Goal: Task Accomplishment & Management: Manage account settings

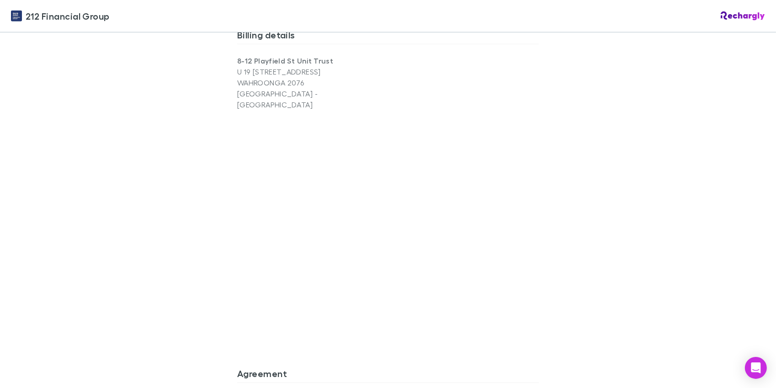
scroll to position [628, 0]
click at [208, 192] on div "212 Financial Group 212 Financial Group Software subscriptions agreement 212 Fi…" at bounding box center [388, 194] width 776 height 388
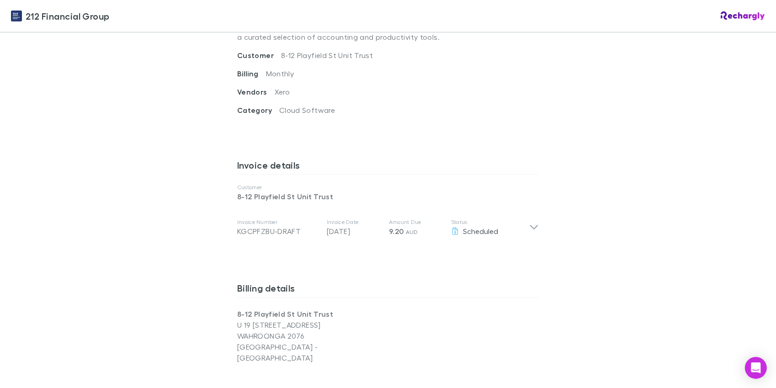
scroll to position [395, 0]
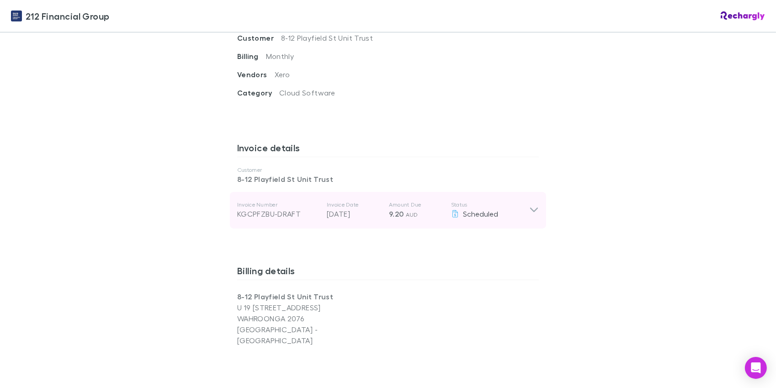
click at [349, 201] on p "Invoice Date" at bounding box center [354, 204] width 55 height 7
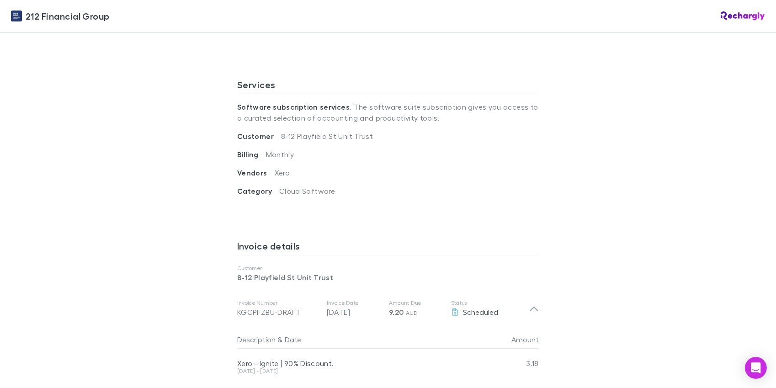
scroll to position [200, 0]
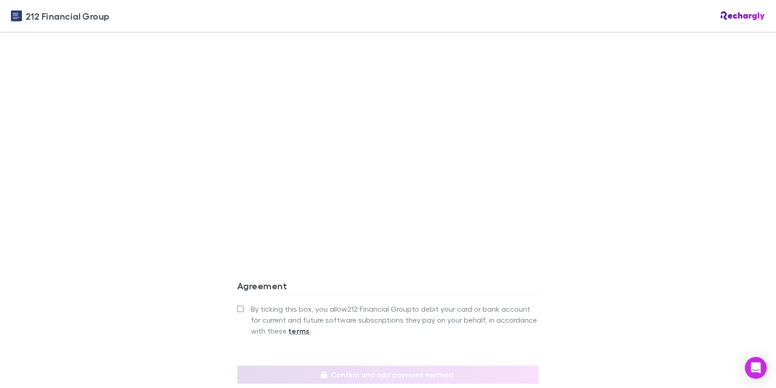
scroll to position [796, 0]
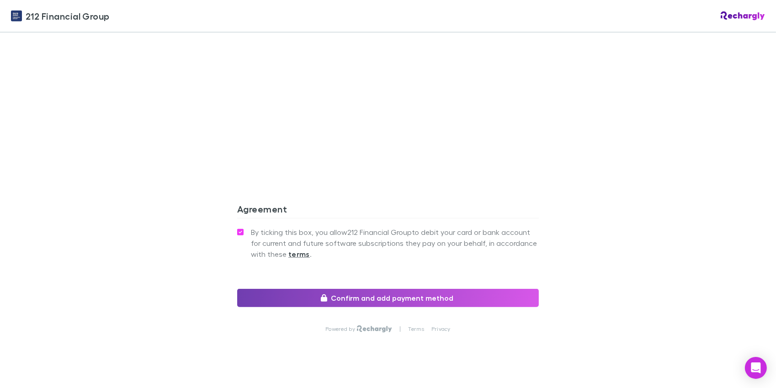
click at [356, 289] on button "Confirm and add payment method" at bounding box center [388, 298] width 302 height 18
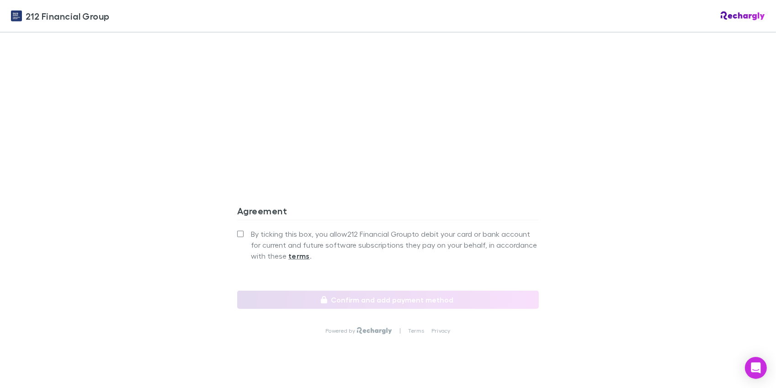
scroll to position [796, 0]
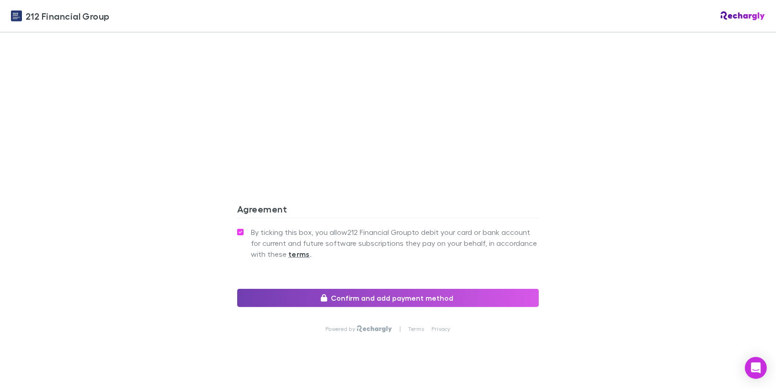
drag, startPoint x: 307, startPoint y: 277, endPoint x: 287, endPoint y: 261, distance: 26.0
click at [307, 289] on button "Confirm and add payment method" at bounding box center [388, 298] width 302 height 18
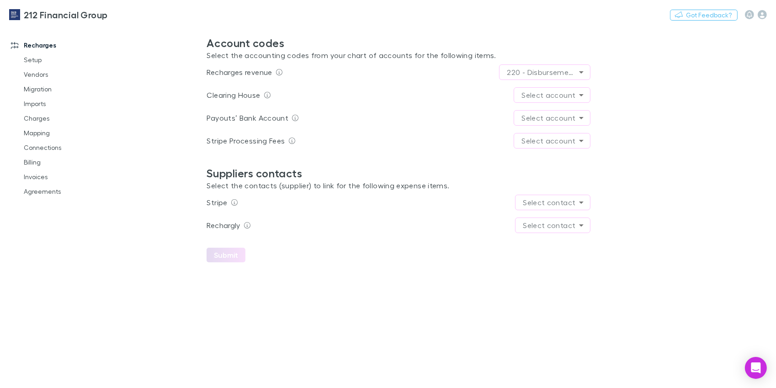
click at [540, 94] on body "**********" at bounding box center [388, 194] width 776 height 388
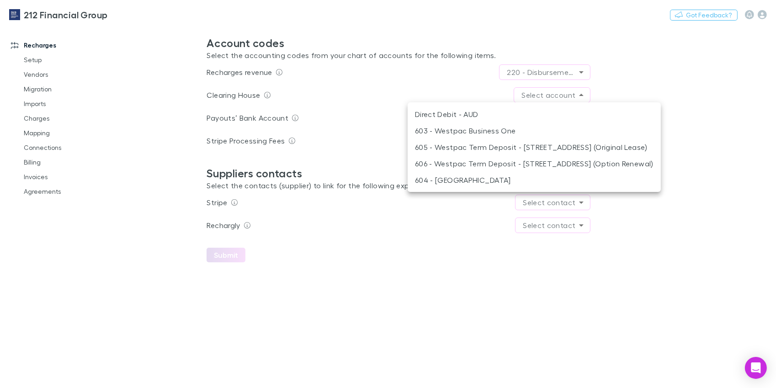
click at [540, 94] on div at bounding box center [388, 194] width 776 height 388
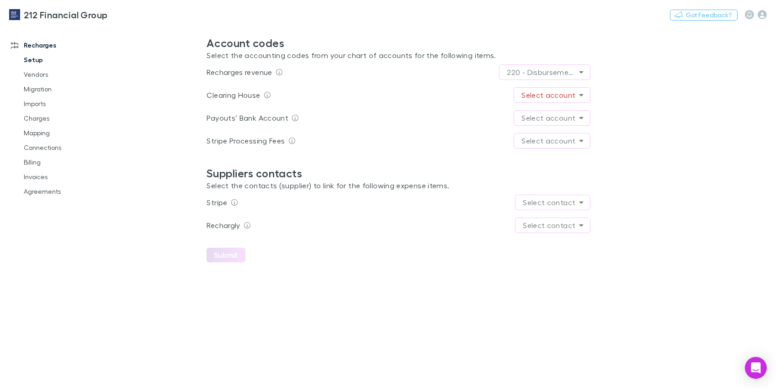
click at [33, 59] on link "Setup" at bounding box center [65, 60] width 100 height 15
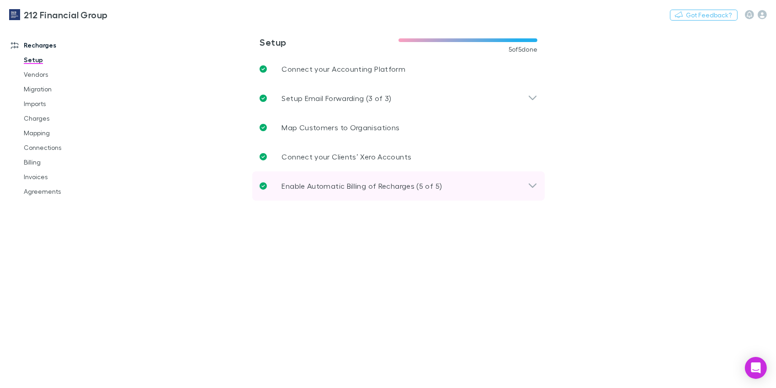
click at [310, 192] on div "Enable Automatic Billing of Recharges (5 of 5)" at bounding box center [398, 185] width 293 height 29
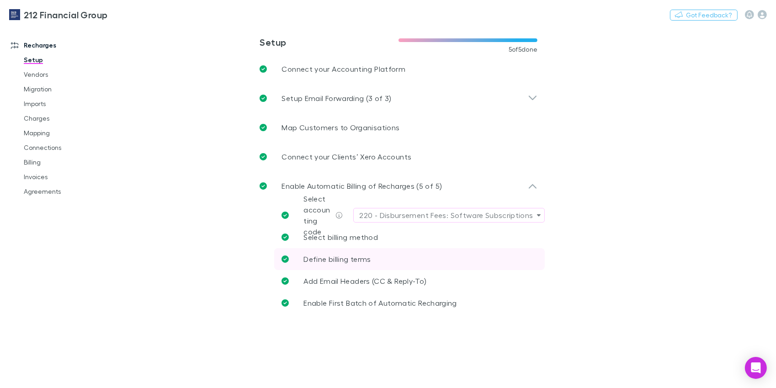
click at [352, 257] on span "Define billing terms" at bounding box center [337, 259] width 67 height 9
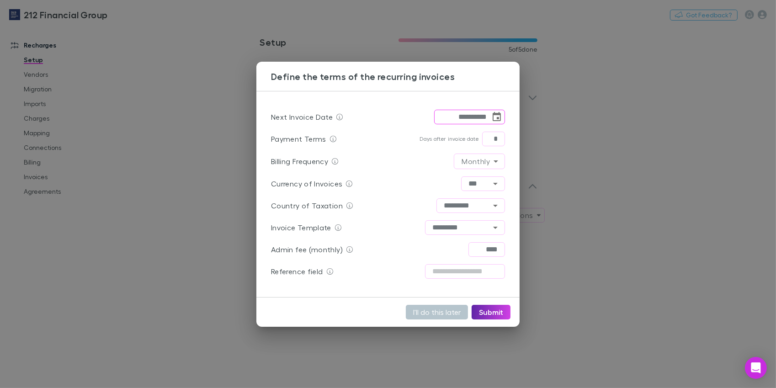
click at [160, 93] on div "**********" at bounding box center [388, 194] width 776 height 388
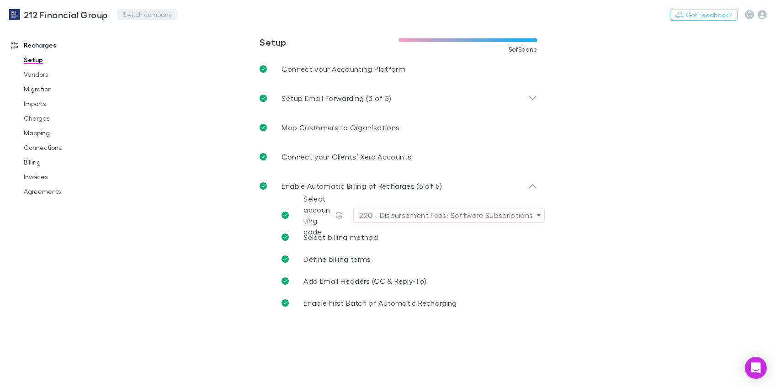
click at [131, 17] on button "Switch company" at bounding box center [147, 14] width 60 height 11
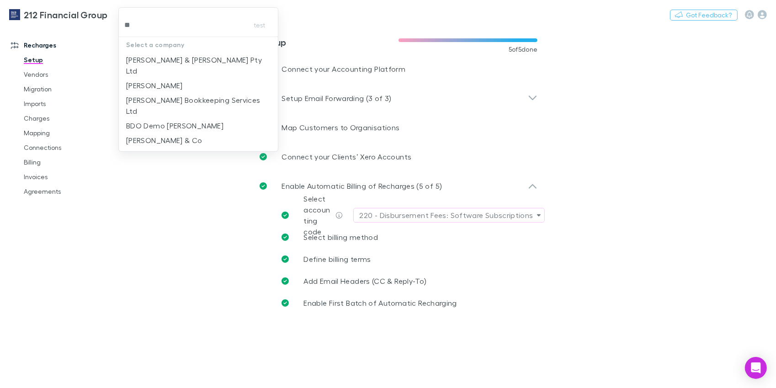
type input "***"
click at [176, 59] on p "[PERSON_NAME] & [PERSON_NAME] Pty Ltd" at bounding box center [198, 65] width 144 height 22
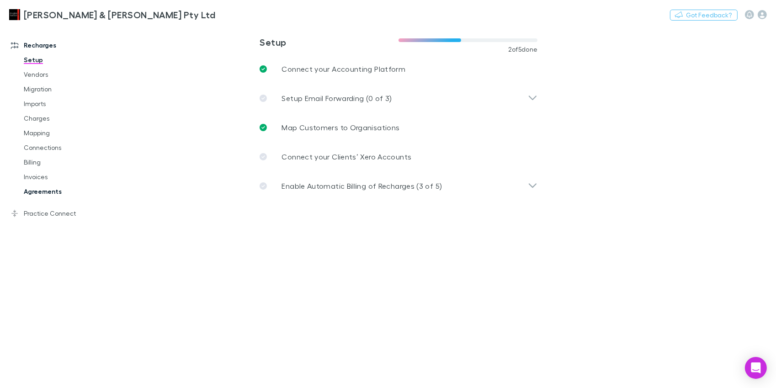
click at [50, 192] on link "Agreements" at bounding box center [65, 191] width 100 height 15
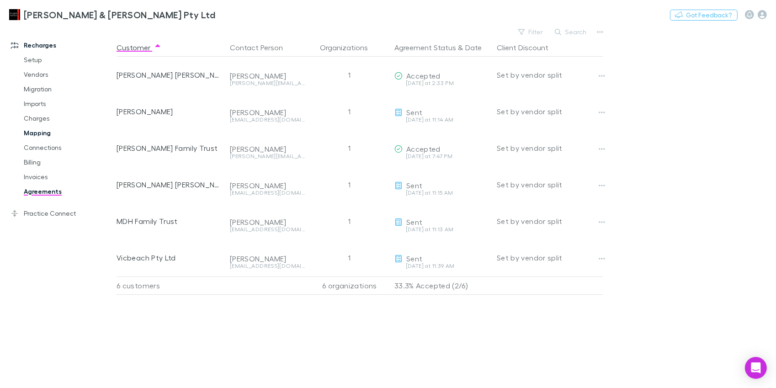
click at [41, 133] on link "Mapping" at bounding box center [65, 133] width 100 height 15
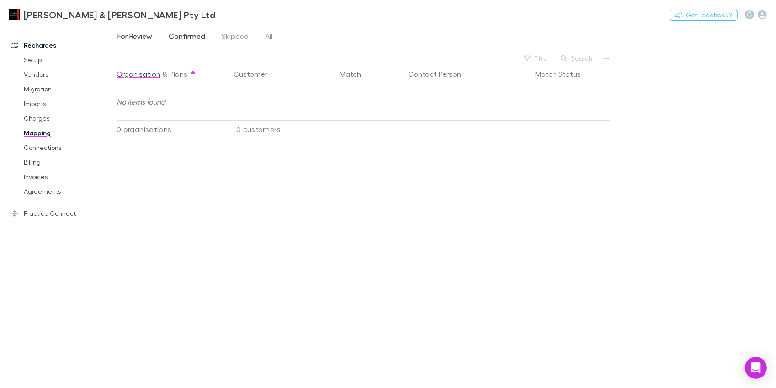
click at [182, 38] on span "Confirmed" at bounding box center [187, 38] width 37 height 12
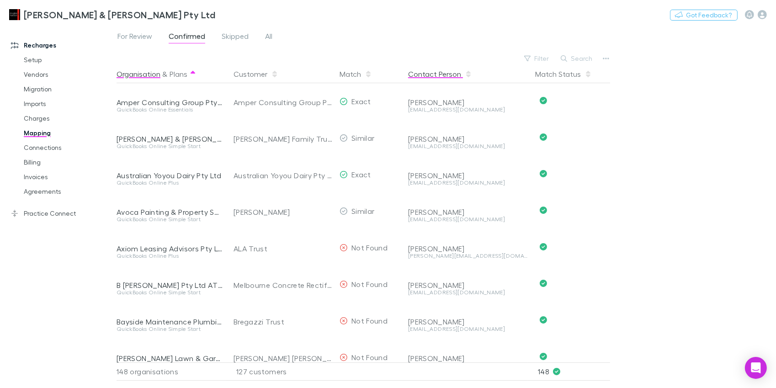
click at [443, 77] on button "Contact Person" at bounding box center [440, 74] width 64 height 18
click at [44, 212] on link "Practice Connect" at bounding box center [58, 213] width 113 height 15
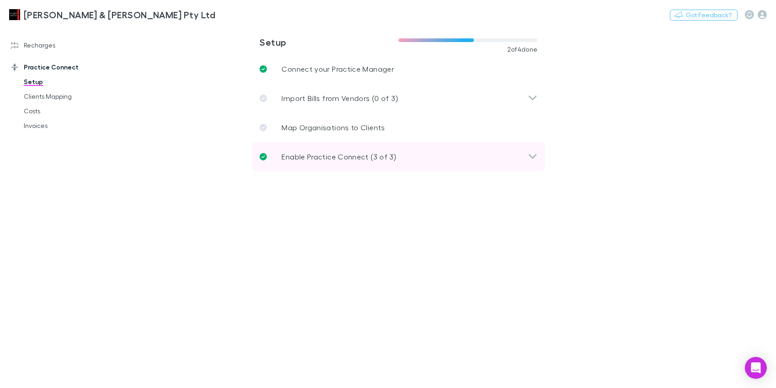
click at [333, 149] on div "Enable Practice Connect (3 of 3)" at bounding box center [398, 156] width 293 height 29
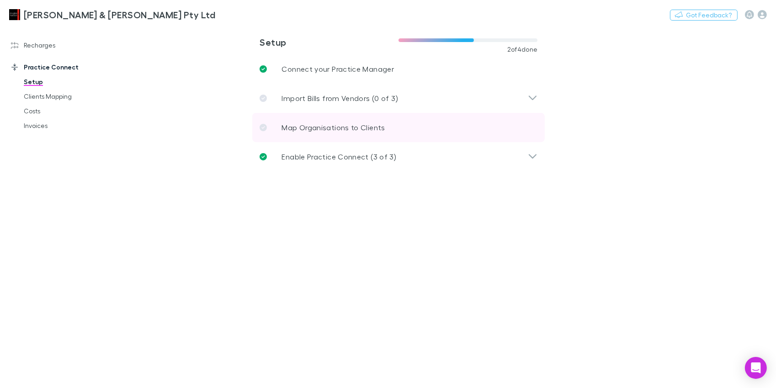
click at [310, 126] on p "Map Organisations to Clients" at bounding box center [333, 127] width 103 height 11
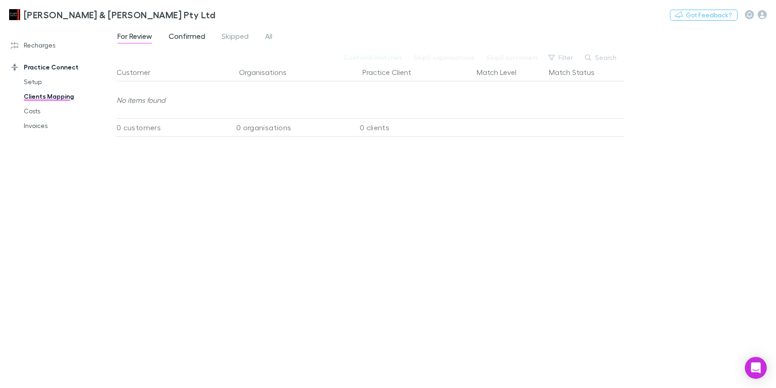
click at [191, 36] on span "Confirmed" at bounding box center [187, 38] width 37 height 12
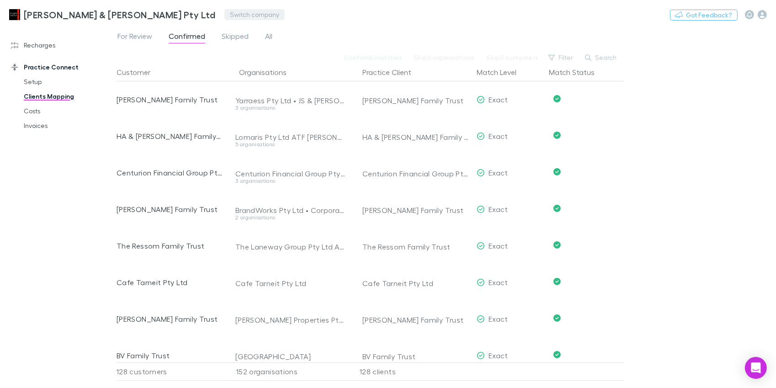
click at [224, 11] on button "Switch company" at bounding box center [254, 14] width 60 height 11
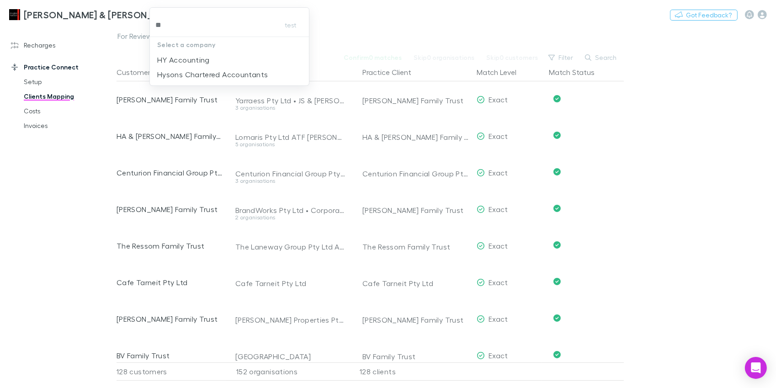
type input "***"
click at [189, 57] on p "Hysons Chartered Accountants" at bounding box center [212, 59] width 111 height 11
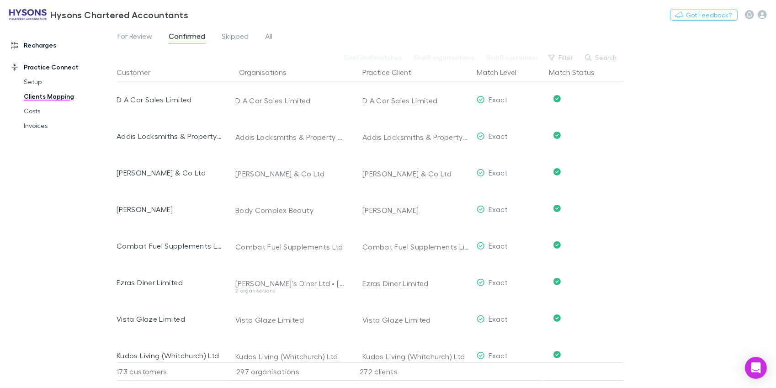
click at [42, 46] on link "Recharges" at bounding box center [58, 45] width 113 height 15
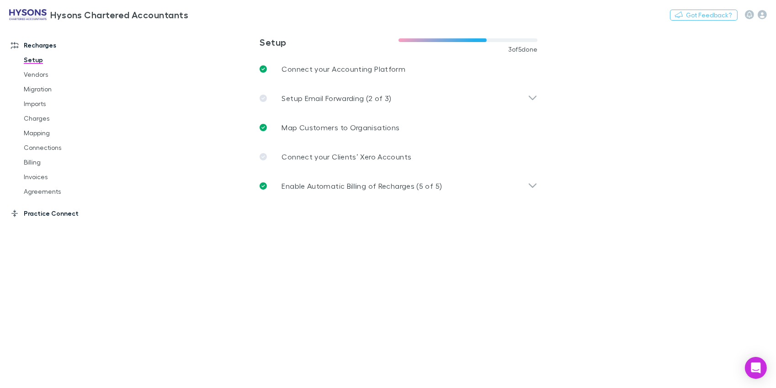
click at [58, 213] on link "Practice Connect" at bounding box center [58, 213] width 113 height 15
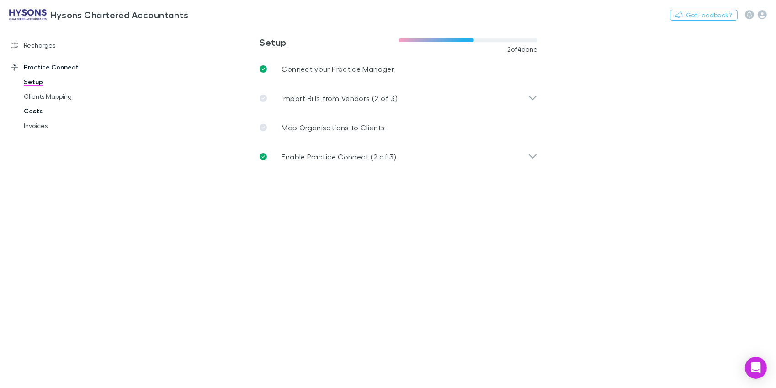
click at [26, 107] on link "Costs" at bounding box center [65, 111] width 100 height 15
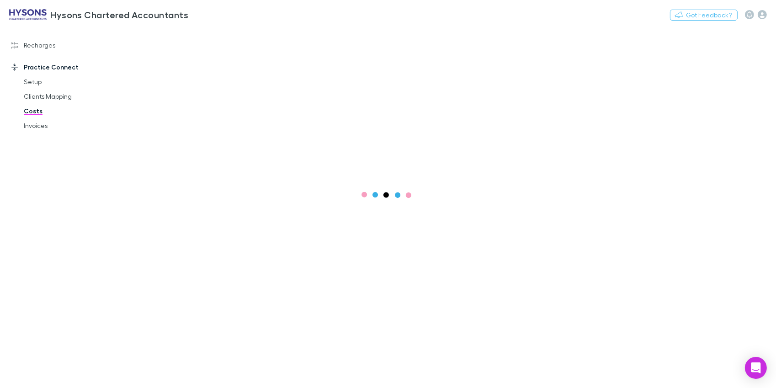
click at [34, 50] on link "Recharges" at bounding box center [58, 45] width 113 height 15
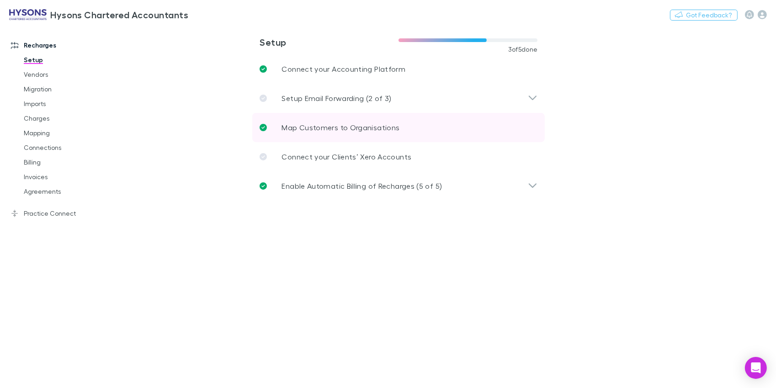
click at [337, 129] on p "Map Customers to Organisations" at bounding box center [341, 127] width 118 height 11
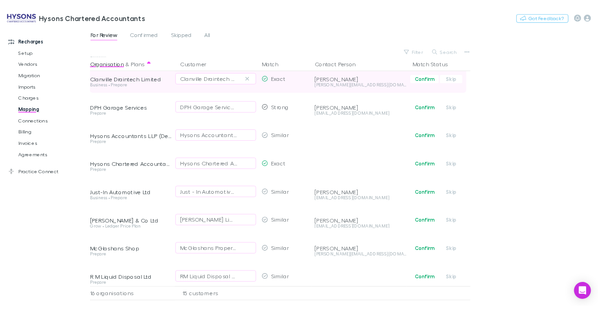
scroll to position [179, 0]
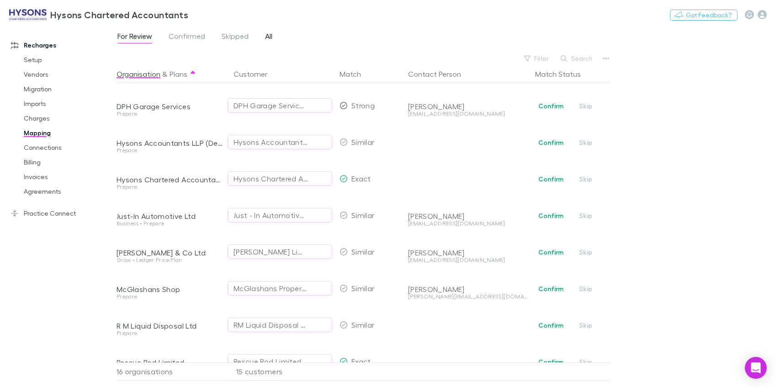
click at [265, 37] on span "All" at bounding box center [268, 38] width 7 height 12
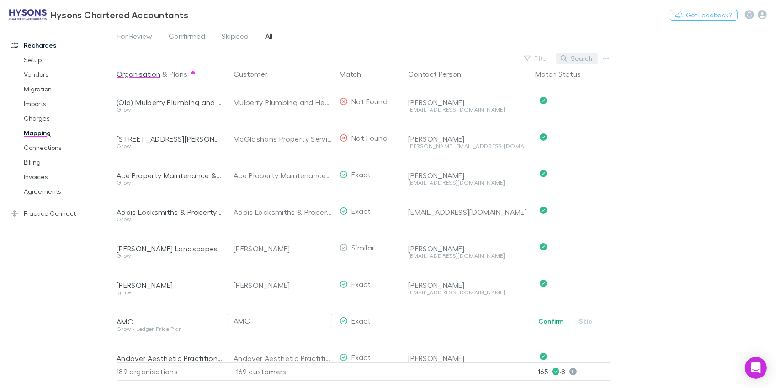
click at [575, 62] on button "Search" at bounding box center [577, 58] width 42 height 11
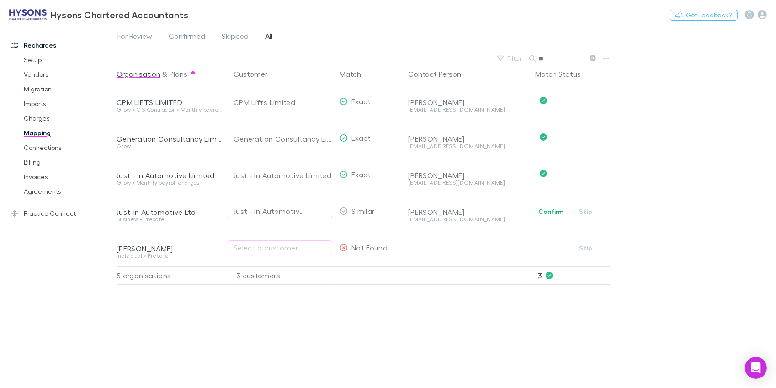
type input "*"
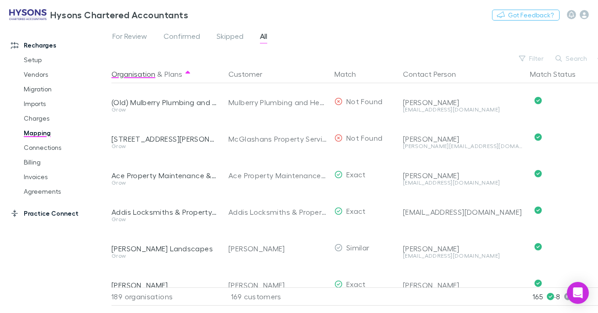
click at [73, 210] on link "Practice Connect" at bounding box center [56, 213] width 108 height 15
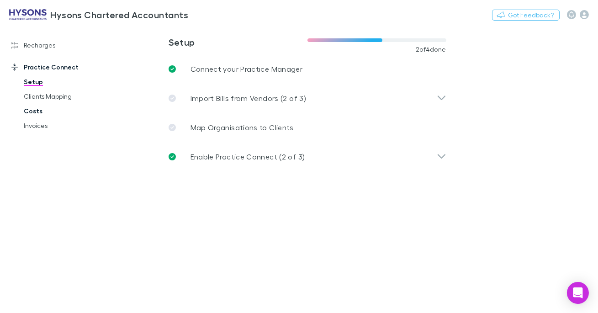
drag, startPoint x: 37, startPoint y: 112, endPoint x: 43, endPoint y: 112, distance: 6.4
click at [37, 112] on link "Costs" at bounding box center [62, 111] width 95 height 15
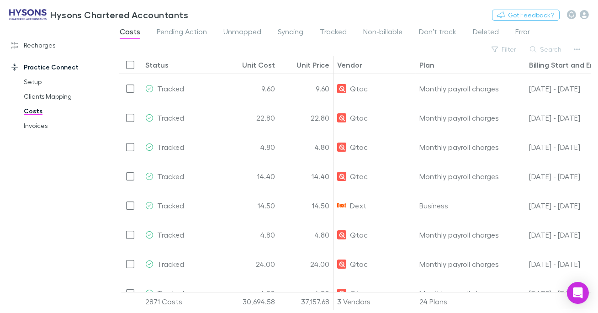
drag, startPoint x: 342, startPoint y: 31, endPoint x: 448, endPoint y: 43, distance: 106.3
click at [342, 31] on span "Tracked" at bounding box center [333, 33] width 27 height 12
click at [509, 48] on button "Filter" at bounding box center [504, 49] width 35 height 11
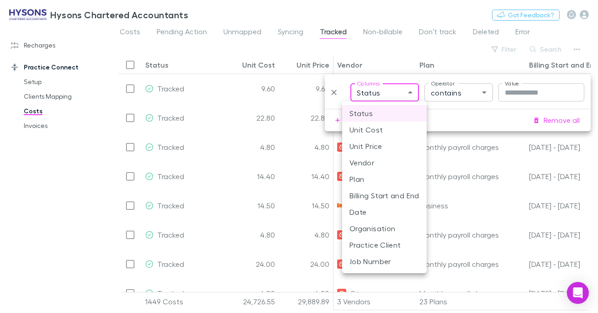
click at [399, 88] on body "Hysons Chartered Accountants Switch company Nothing Got Feedback? Recharges Set…" at bounding box center [299, 156] width 598 height 313
click at [373, 159] on li "Vendor" at bounding box center [384, 163] width 85 height 16
type input "**********"
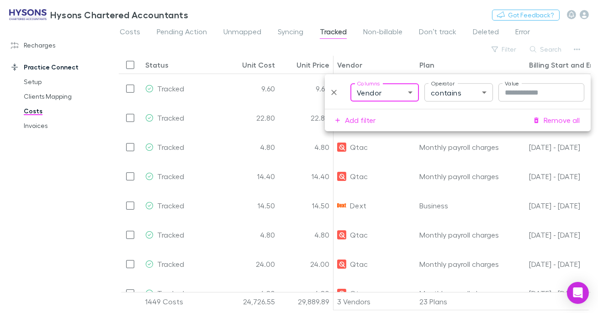
click at [454, 90] on body "Hysons Chartered Accountants Switch company Nothing Got Feedback? Recharges Set…" at bounding box center [299, 156] width 598 height 313
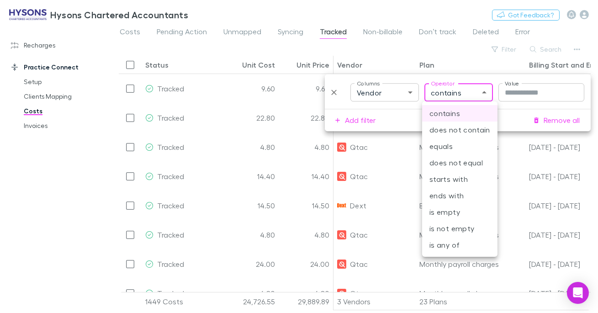
click at [457, 115] on li "contains" at bounding box center [459, 113] width 75 height 16
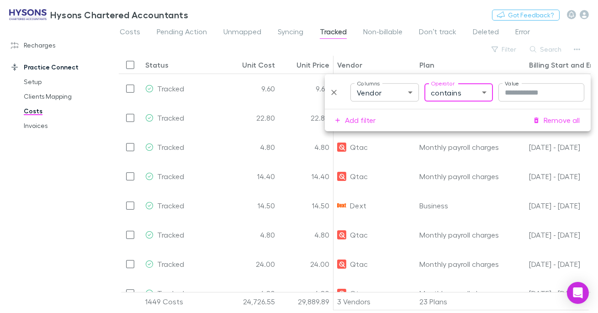
click at [533, 96] on input "Value" at bounding box center [542, 92] width 86 height 18
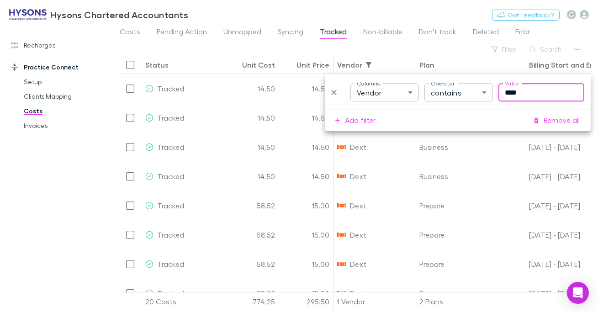
type input "****"
click at [78, 193] on div "Recharges Setup Vendors Migration Imports Charges Mapping Connections Billing I…" at bounding box center [56, 164] width 112 height 270
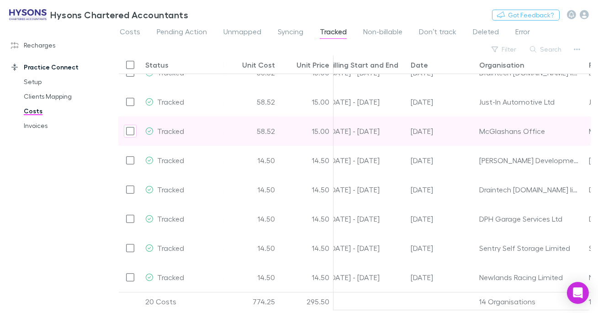
scroll to position [0, 110]
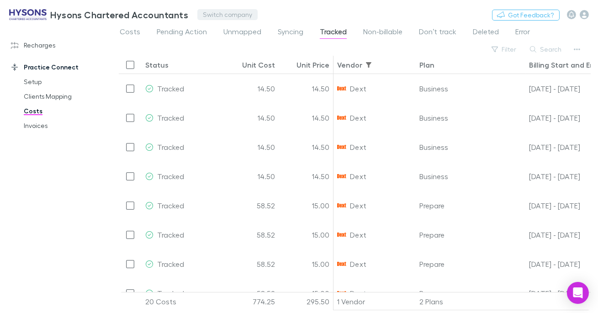
click at [205, 16] on button "Switch company" at bounding box center [228, 14] width 60 height 11
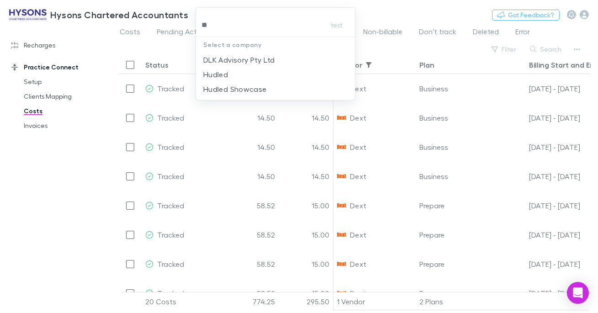
type input "***"
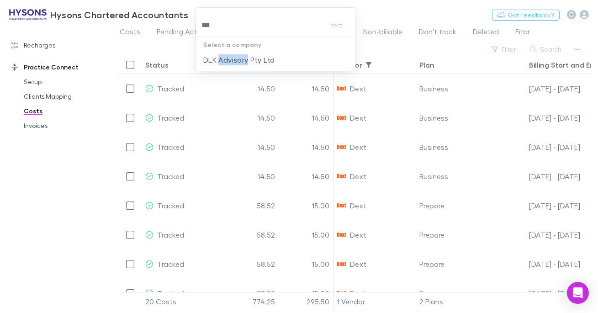
click at [213, 60] on p "DLK Advisory Pty Ltd" at bounding box center [238, 59] width 71 height 11
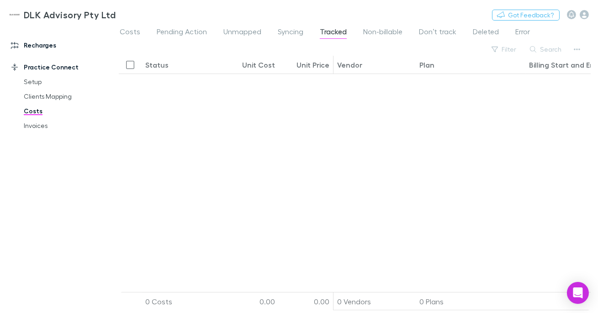
click at [50, 44] on link "Recharges" at bounding box center [56, 45] width 108 height 15
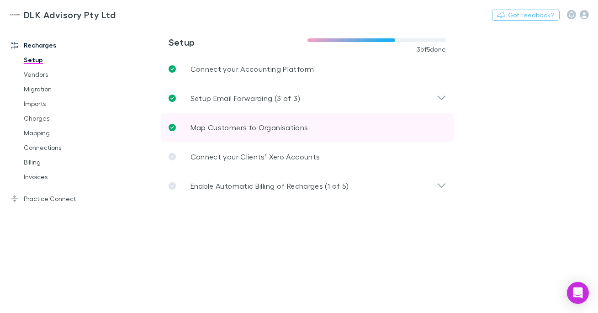
click at [245, 129] on p "Map Customers to Organisations" at bounding box center [250, 127] width 118 height 11
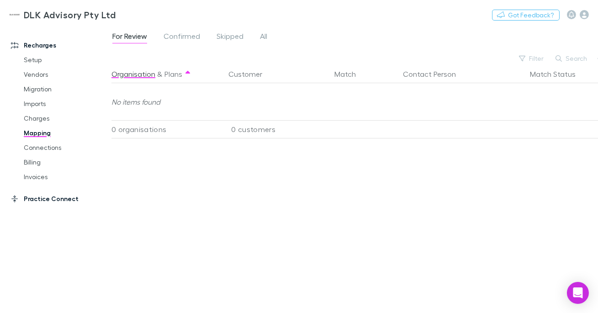
click at [64, 193] on link "Practice Connect" at bounding box center [56, 199] width 108 height 15
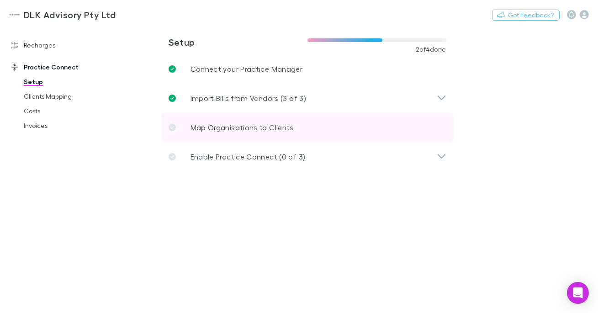
click at [220, 139] on link "Map Organisations to Clients" at bounding box center [307, 127] width 293 height 29
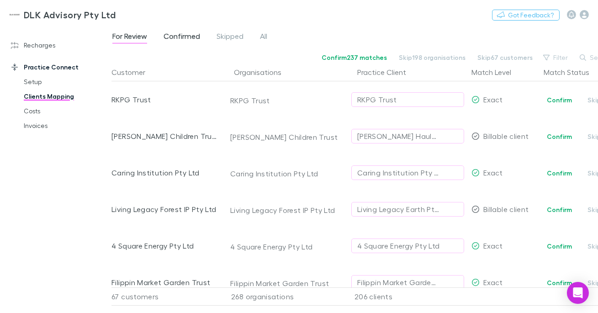
click at [186, 37] on span "Confirmed" at bounding box center [182, 38] width 37 height 12
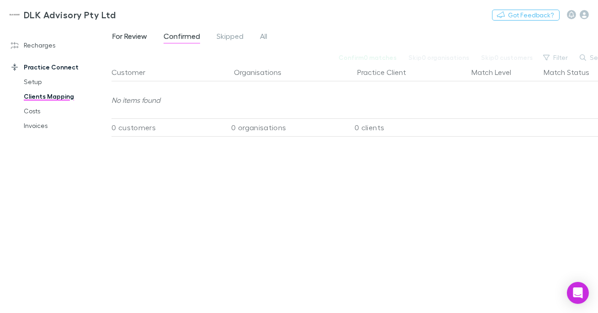
click at [143, 38] on span "For Review" at bounding box center [129, 38] width 35 height 12
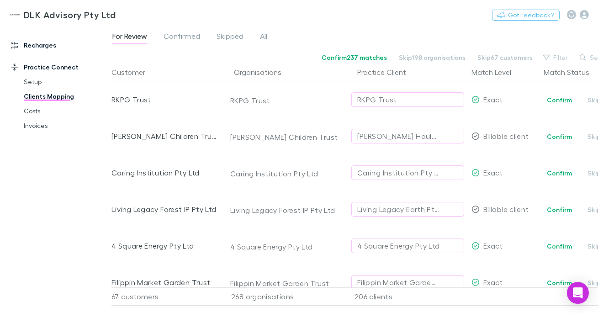
click at [47, 46] on link "Recharges" at bounding box center [56, 45] width 108 height 15
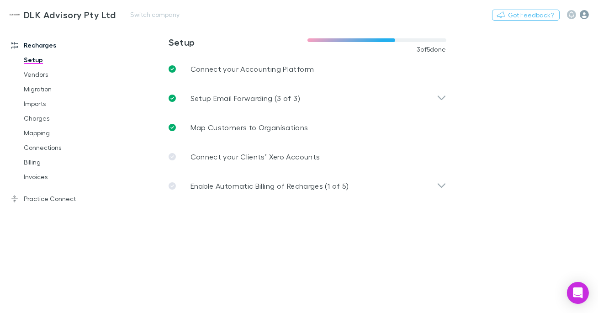
click at [588, 16] on icon "button" at bounding box center [584, 14] width 9 height 9
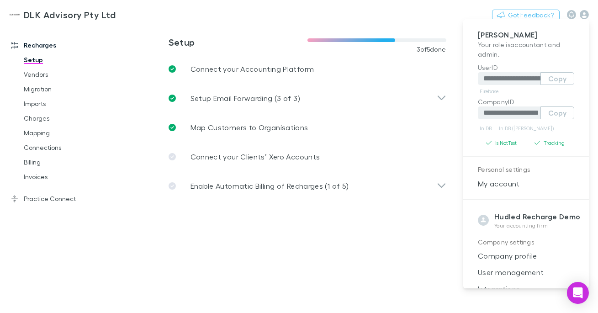
click at [68, 204] on div at bounding box center [299, 156] width 598 height 313
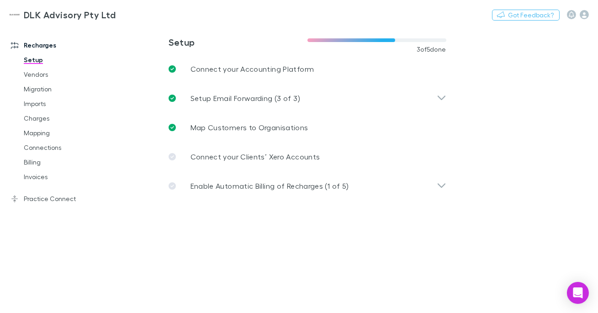
click at [67, 202] on div "**********" at bounding box center [299, 156] width 598 height 313
click at [66, 200] on link "Practice Connect" at bounding box center [56, 199] width 108 height 15
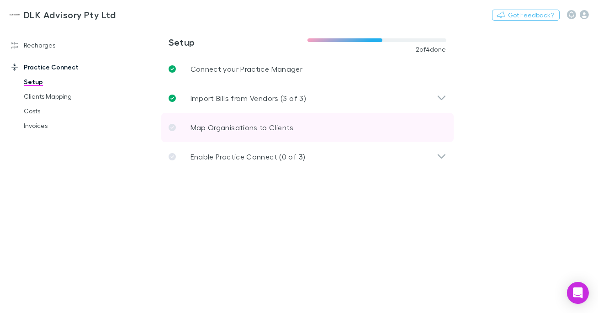
click at [222, 125] on p "Map Organisations to Clients" at bounding box center [242, 127] width 103 height 11
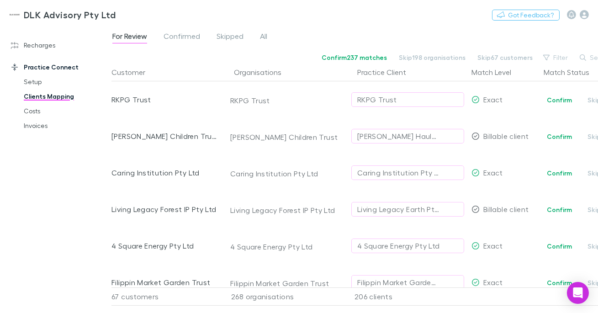
drag, startPoint x: 46, startPoint y: 45, endPoint x: 43, endPoint y: 69, distance: 24.4
click at [46, 45] on link "Recharges" at bounding box center [56, 45] width 108 height 15
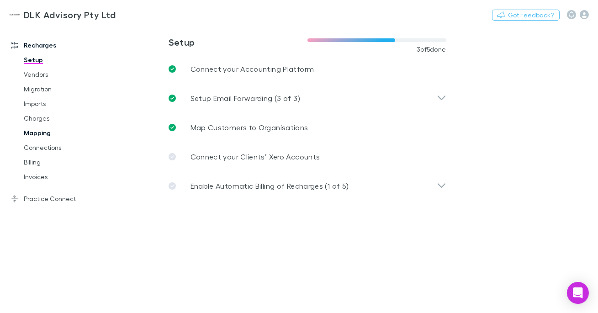
click at [51, 130] on link "Mapping" at bounding box center [62, 133] width 95 height 15
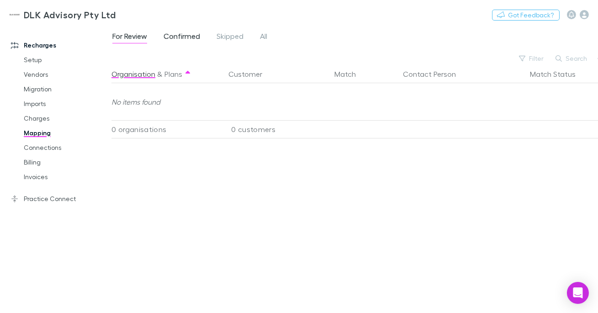
click at [188, 37] on span "Confirmed" at bounding box center [182, 38] width 37 height 12
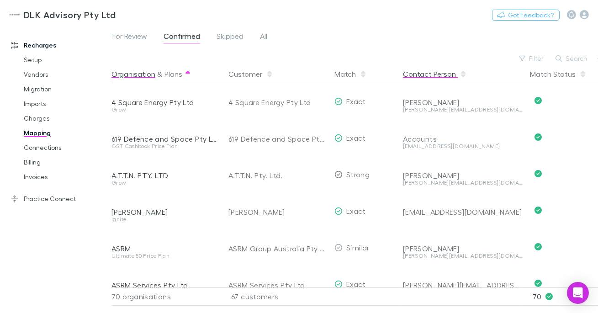
click at [415, 71] on button "Contact Person" at bounding box center [435, 74] width 64 height 18
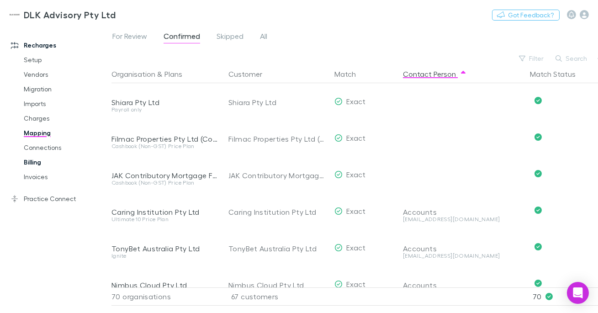
click at [35, 163] on link "Billing" at bounding box center [62, 162] width 95 height 15
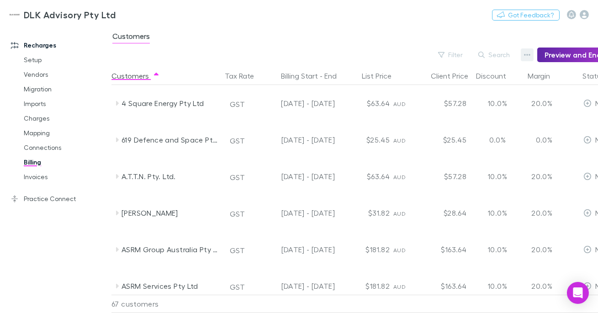
click at [531, 58] on icon "button" at bounding box center [527, 54] width 6 height 7
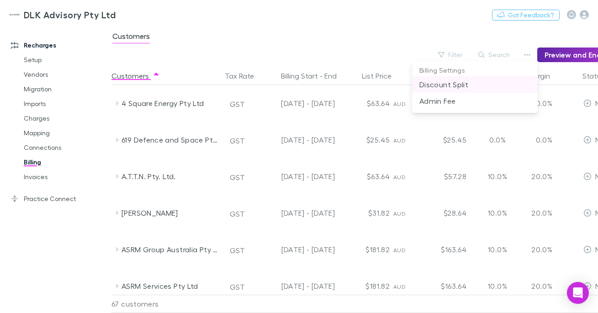
click at [460, 84] on p "Discount Split" at bounding box center [475, 84] width 111 height 11
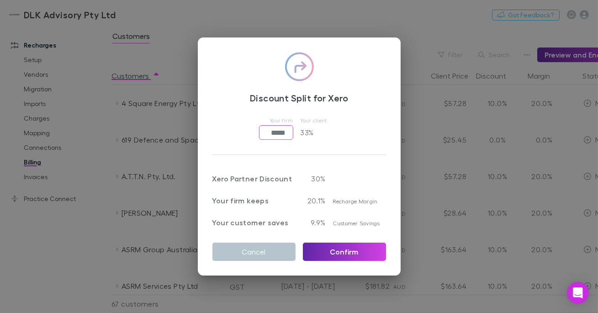
click at [279, 132] on input "*****" at bounding box center [276, 132] width 34 height 15
type input "*****"
click at [346, 252] on button "Confirm" at bounding box center [344, 252] width 83 height 18
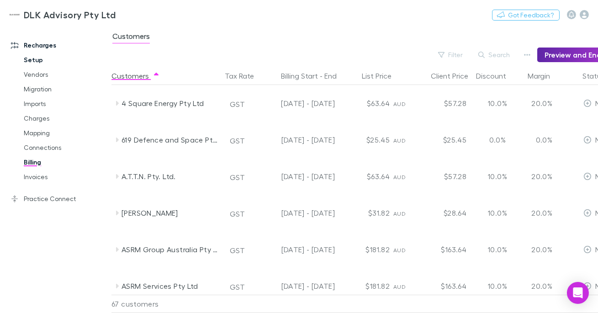
click at [44, 61] on link "Setup" at bounding box center [62, 60] width 95 height 15
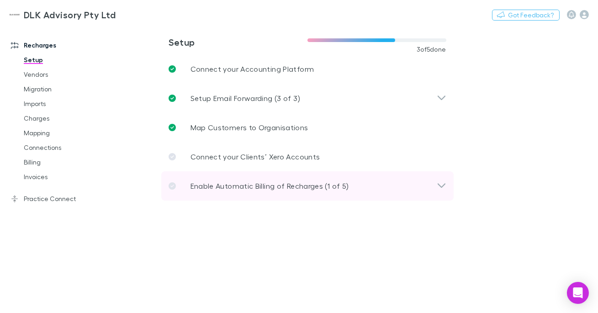
click at [214, 184] on p "Enable Automatic Billing of Recharges (1 of 5)" at bounding box center [270, 186] width 159 height 11
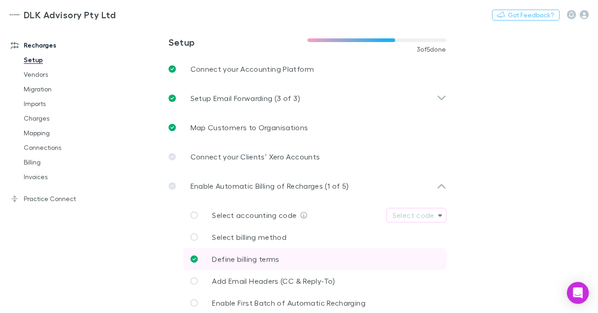
click at [268, 260] on span "Define billing terms" at bounding box center [246, 259] width 67 height 9
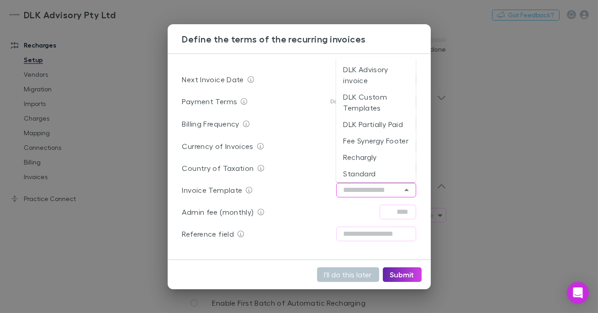
click at [395, 194] on input "text" at bounding box center [377, 190] width 80 height 15
click at [385, 166] on li "Rechargly" at bounding box center [376, 157] width 80 height 16
type input "*********"
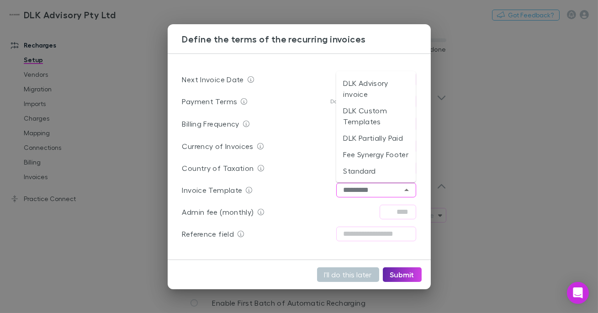
drag, startPoint x: 390, startPoint y: 192, endPoint x: 331, endPoint y: 190, distance: 59.9
click at [331, 190] on div "Invoice Template ********* ​" at bounding box center [299, 190] width 234 height 22
type input "*********"
click at [305, 193] on div "Invoice Template ********* ​" at bounding box center [299, 190] width 234 height 22
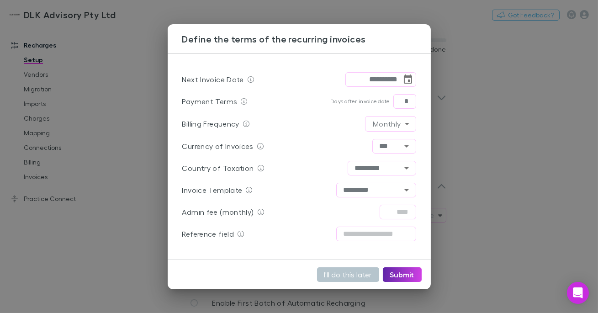
click at [492, 172] on div "**********" at bounding box center [299, 156] width 598 height 313
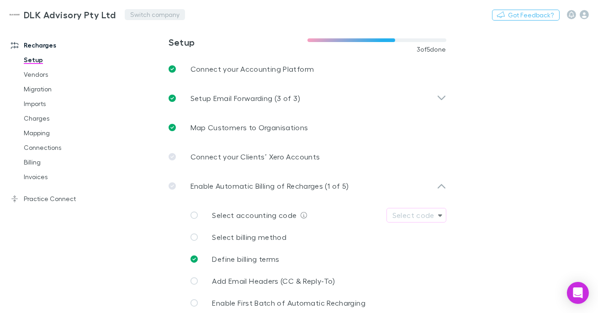
click at [139, 18] on button "Switch company" at bounding box center [155, 14] width 60 height 11
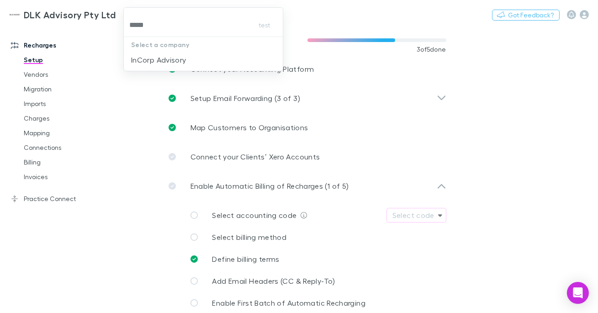
type input "******"
click at [148, 55] on p "InCorp Advisory" at bounding box center [158, 59] width 55 height 11
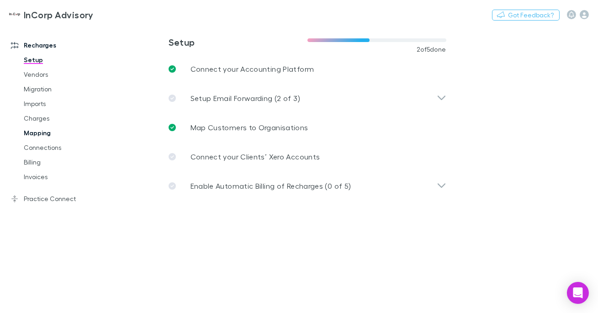
click at [59, 133] on link "Mapping" at bounding box center [62, 133] width 95 height 15
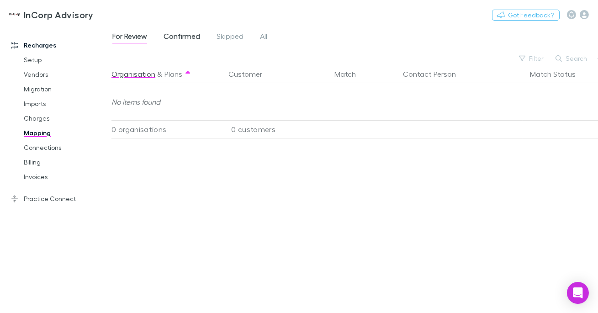
click at [178, 31] on link "Confirmed" at bounding box center [182, 37] width 38 height 15
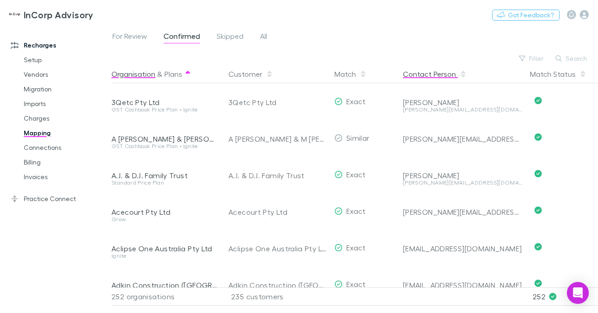
click at [415, 75] on button "Contact Person" at bounding box center [435, 74] width 64 height 18
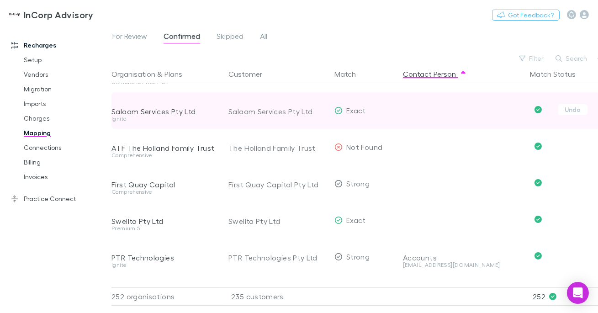
scroll to position [63, 0]
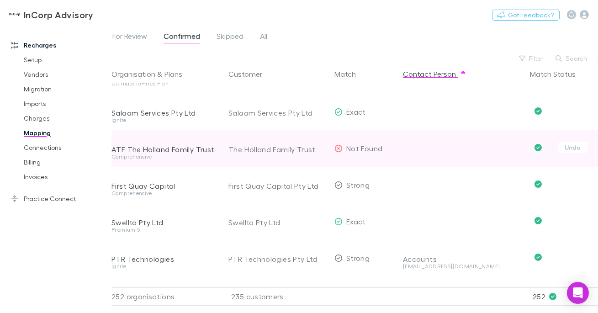
click at [269, 148] on div "The Holland Family Trust" at bounding box center [278, 149] width 99 height 37
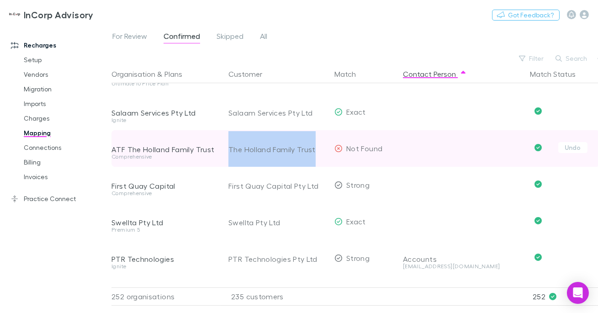
click at [269, 148] on div "The Holland Family Trust" at bounding box center [278, 149] width 99 height 37
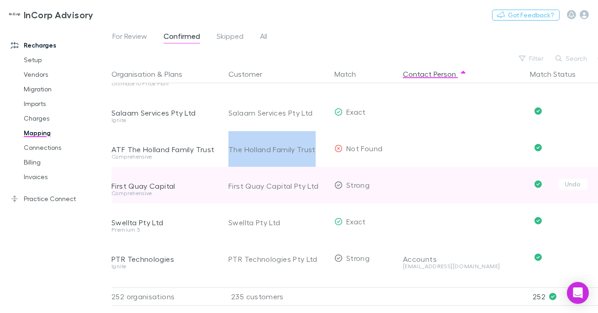
copy div "The Holland Family Trust"
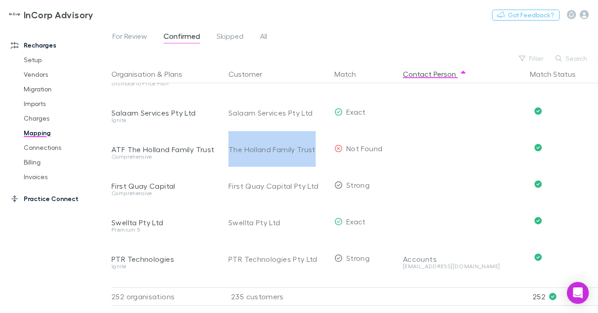
click at [66, 197] on link "Practice Connect" at bounding box center [56, 199] width 108 height 15
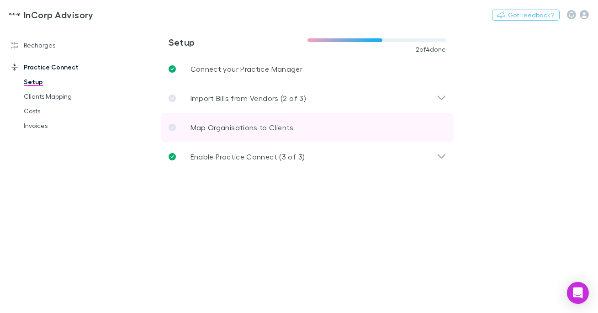
click at [218, 128] on p "Map Organisations to Clients" at bounding box center [242, 127] width 103 height 11
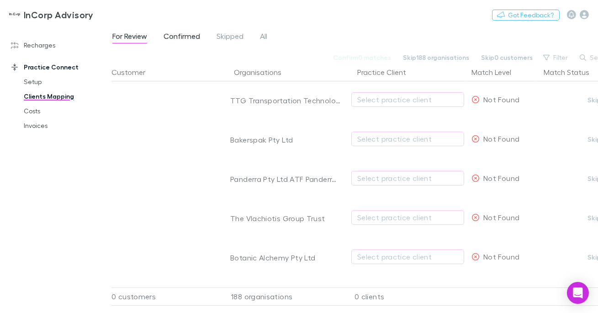
click at [188, 35] on span "Confirmed" at bounding box center [182, 38] width 37 height 12
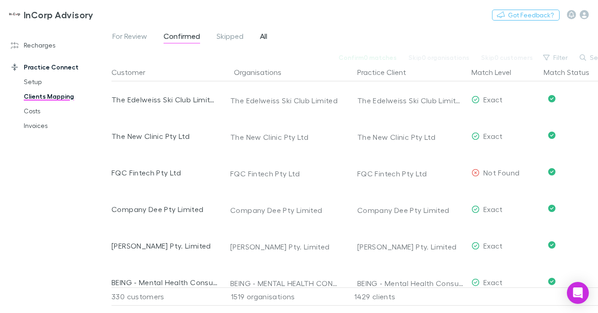
click at [267, 36] on span "All" at bounding box center [263, 38] width 7 height 12
click at [589, 56] on button "Search" at bounding box center [597, 57] width 42 height 11
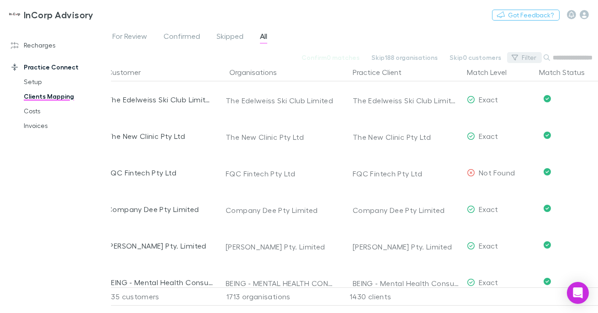
paste input "**********"
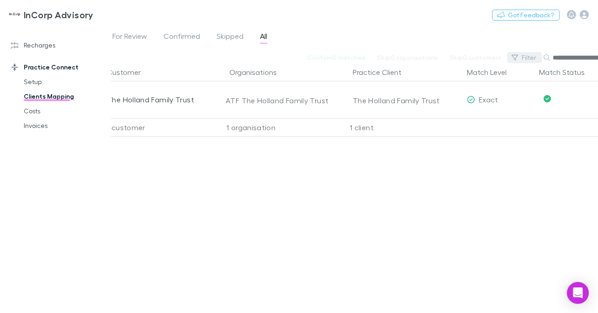
scroll to position [0, 22]
type input "**********"
click at [126, 19] on button "Switch company" at bounding box center [133, 14] width 60 height 11
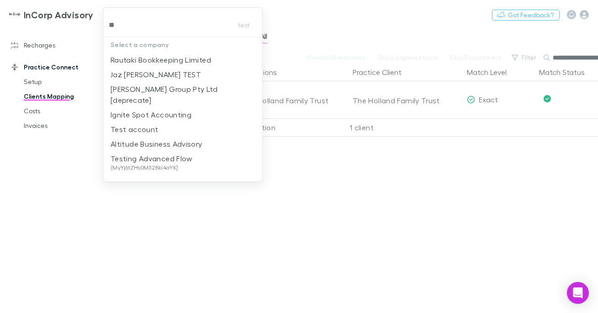
type input "***"
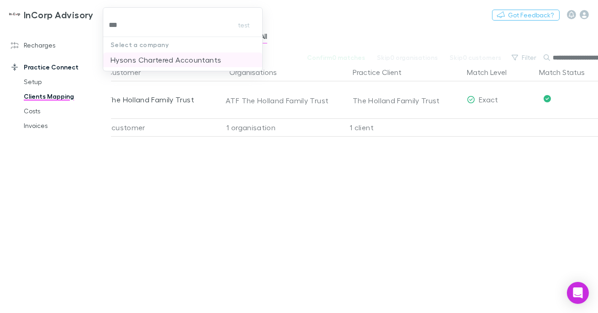
click at [122, 60] on p "Hysons Chartered Accountants" at bounding box center [166, 59] width 111 height 11
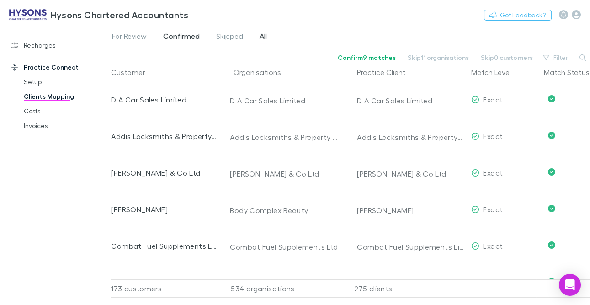
click at [188, 38] on span "Confirmed" at bounding box center [181, 38] width 37 height 12
drag, startPoint x: 44, startPoint y: 46, endPoint x: 62, endPoint y: 68, distance: 28.3
click at [44, 46] on link "Recharges" at bounding box center [55, 45] width 107 height 15
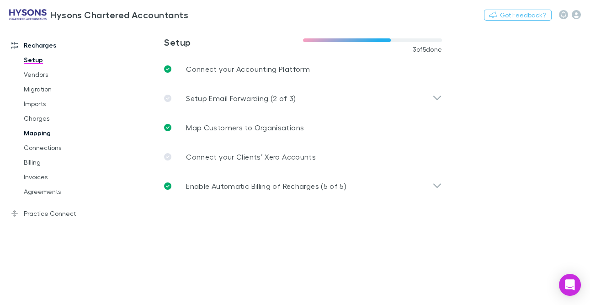
click at [39, 132] on link "Mapping" at bounding box center [62, 133] width 95 height 15
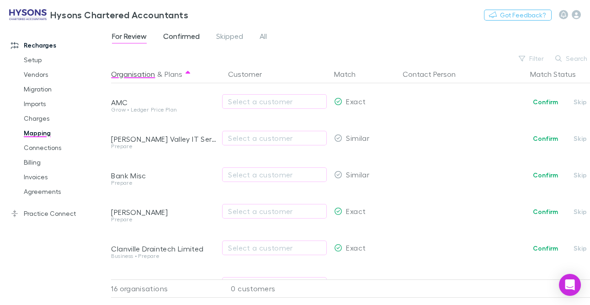
click at [180, 32] on span "Confirmed" at bounding box center [181, 38] width 37 height 12
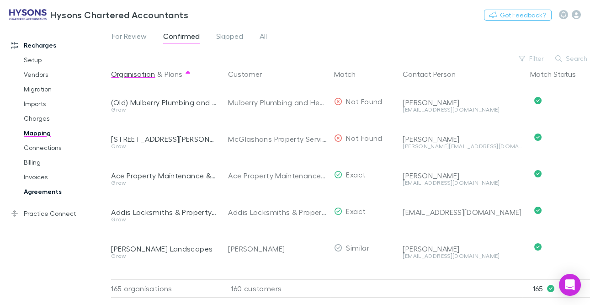
click at [51, 195] on link "Agreements" at bounding box center [62, 191] width 95 height 15
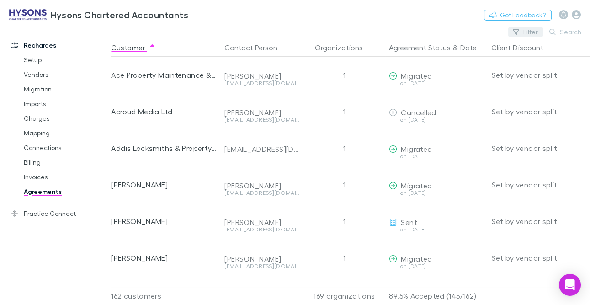
click at [527, 33] on button "Filter" at bounding box center [525, 32] width 35 height 11
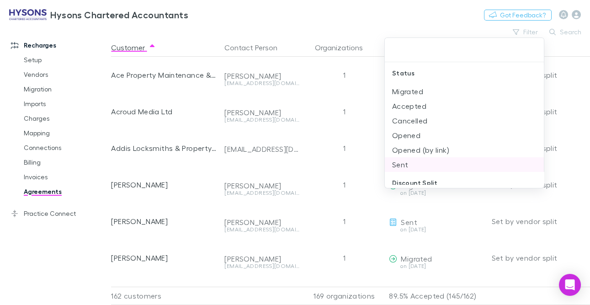
click at [414, 161] on li "Sent" at bounding box center [464, 164] width 159 height 15
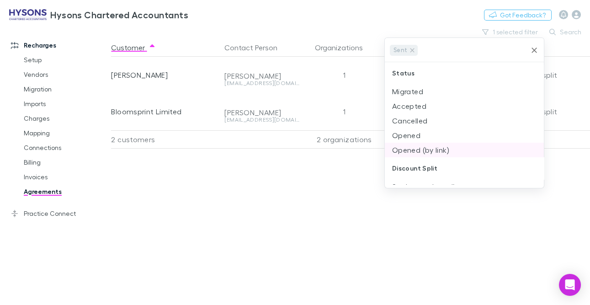
click at [411, 151] on li "Opened (by link)" at bounding box center [464, 150] width 159 height 15
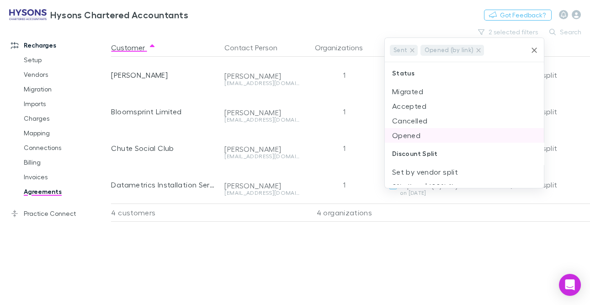
click at [412, 137] on li "Opened" at bounding box center [464, 135] width 159 height 15
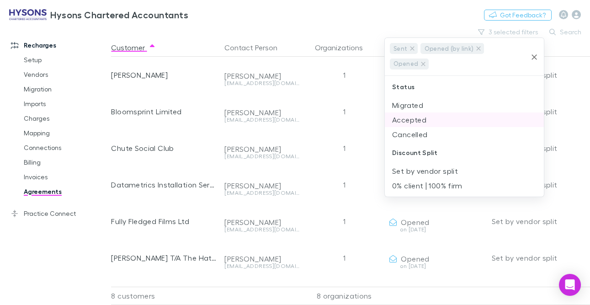
click at [415, 121] on li "Accepted" at bounding box center [464, 119] width 159 height 15
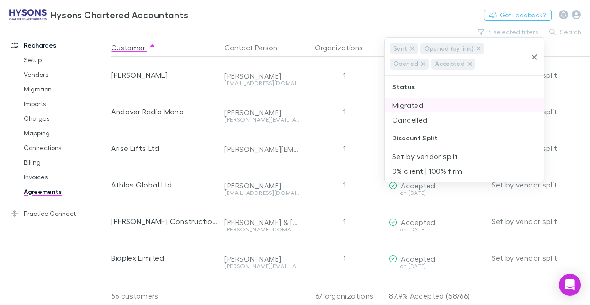
click at [418, 107] on li "Migrated" at bounding box center [464, 105] width 159 height 15
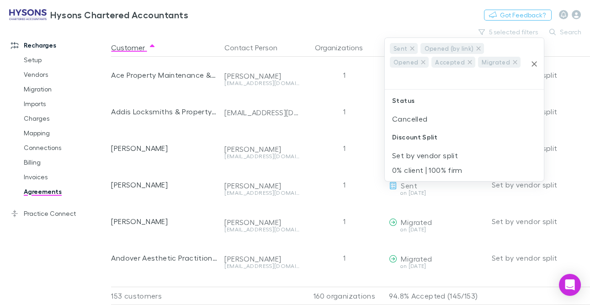
click at [313, 24] on div at bounding box center [295, 152] width 590 height 305
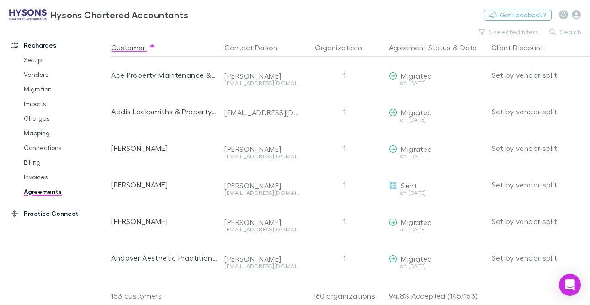
click at [58, 213] on link "Practice Connect" at bounding box center [55, 213] width 107 height 15
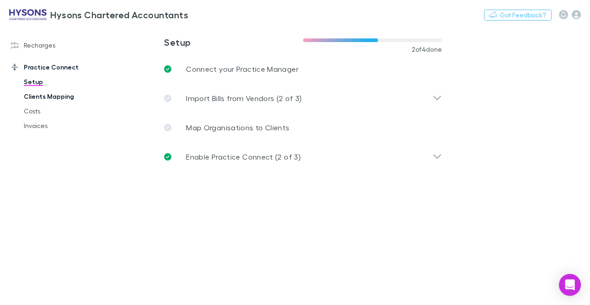
click at [59, 96] on link "Clients Mapping" at bounding box center [62, 96] width 95 height 15
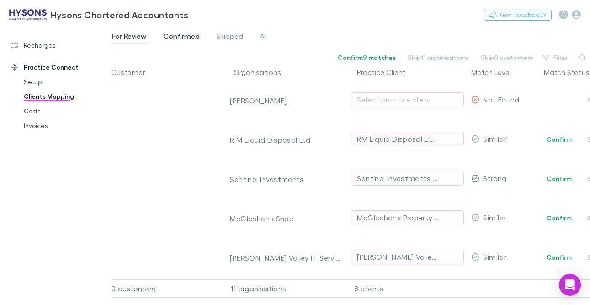
click at [176, 35] on span "Confirmed" at bounding box center [181, 38] width 37 height 12
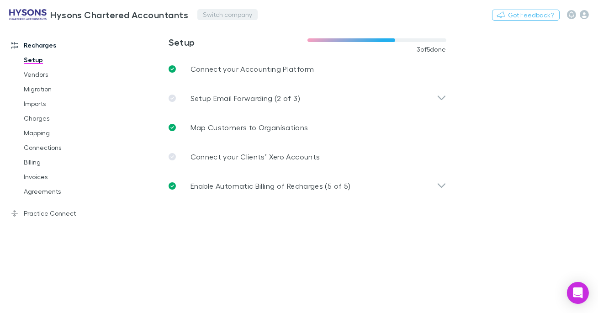
click at [206, 17] on button "Switch company" at bounding box center [228, 14] width 60 height 11
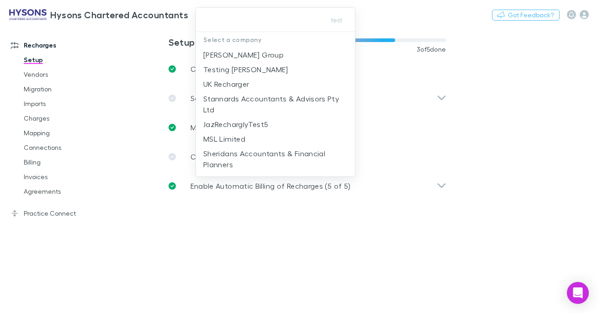
type input "*"
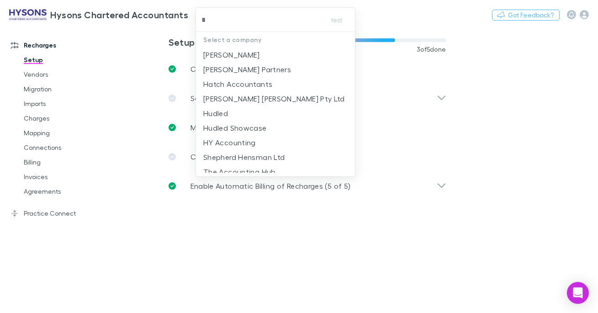
type input "**"
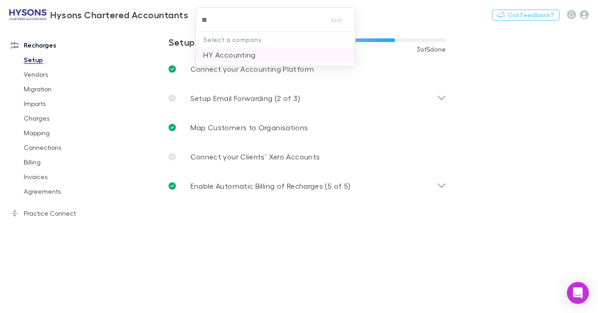
click at [213, 50] on p "HY Accounting" at bounding box center [229, 54] width 53 height 11
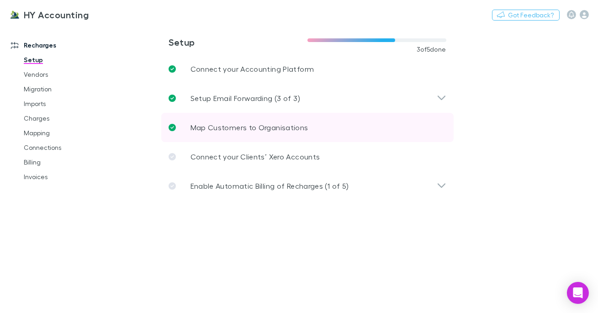
click at [236, 125] on p "Map Customers to Organisations" at bounding box center [250, 127] width 118 height 11
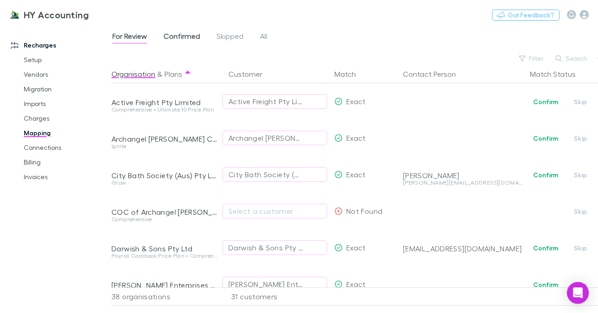
click at [174, 38] on span "Confirmed" at bounding box center [182, 38] width 37 height 12
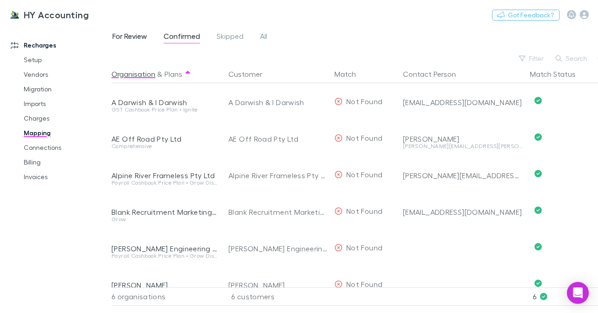
click at [137, 37] on span "For Review" at bounding box center [129, 38] width 35 height 12
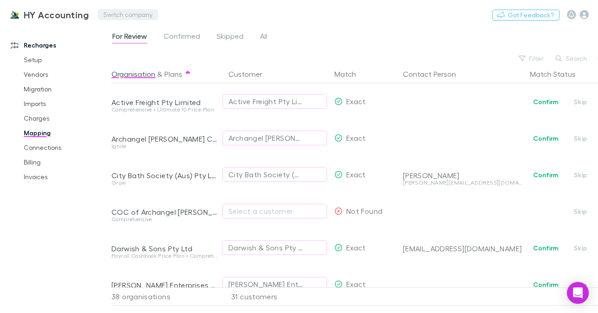
click at [124, 17] on button "Switch company" at bounding box center [128, 14] width 60 height 11
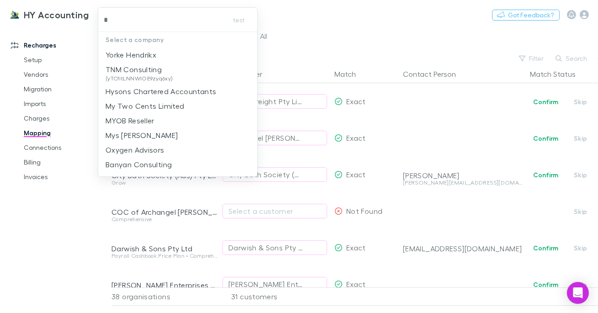
type input "**"
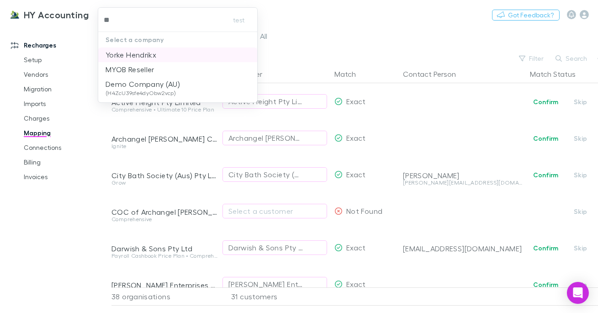
click at [137, 52] on p "Yorke Hendrikx" at bounding box center [131, 54] width 51 height 11
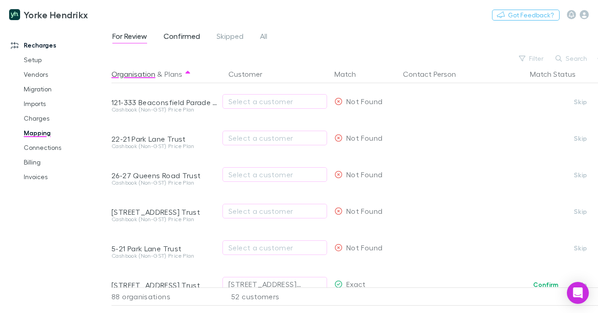
click at [179, 33] on span "Confirmed" at bounding box center [182, 38] width 37 height 12
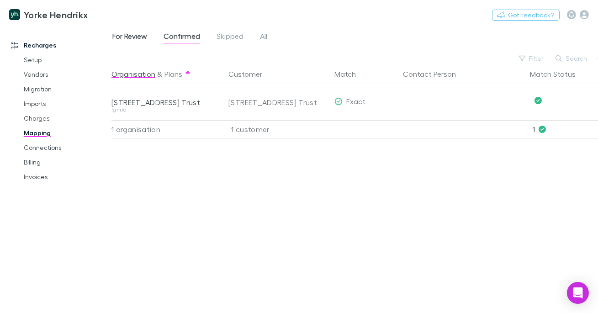
click at [145, 35] on span "For Review" at bounding box center [129, 38] width 35 height 12
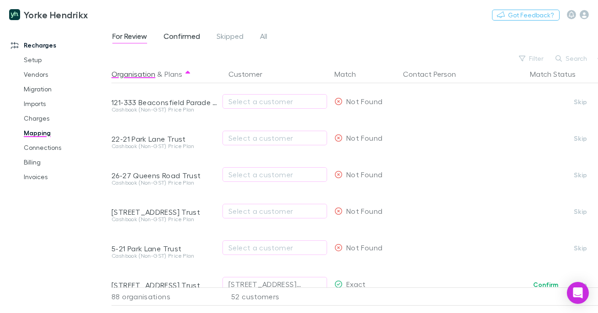
click at [183, 36] on span "Confirmed" at bounding box center [182, 38] width 37 height 12
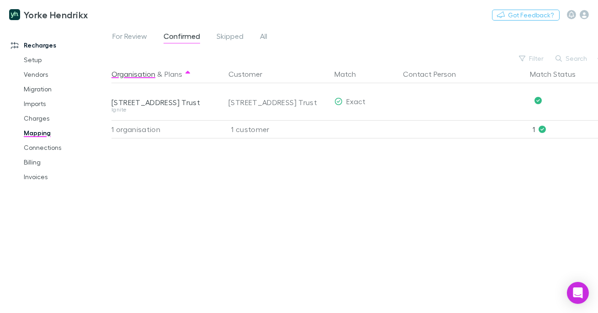
click at [152, 37] on div "For Review Confirmed Skipped All" at bounding box center [194, 37] width 164 height 15
